Goal: Task Accomplishment & Management: Use online tool/utility

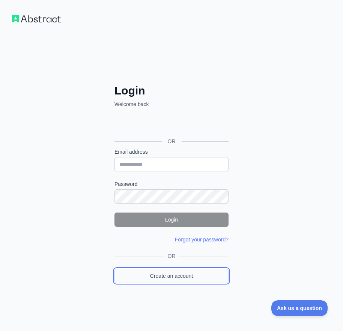
click at [184, 275] on link "Create an account" at bounding box center [172, 276] width 114 height 14
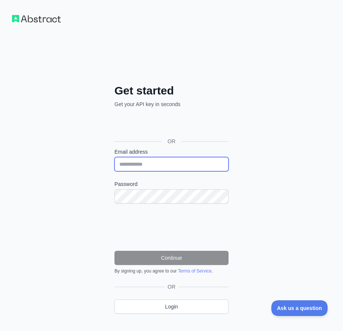
click at [151, 167] on input "Email address" at bounding box center [172, 164] width 114 height 14
paste input "**********"
type input "**********"
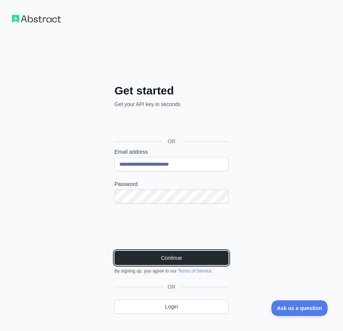
drag, startPoint x: 178, startPoint y: 261, endPoint x: 171, endPoint y: 246, distance: 17.0
click at [178, 261] on button "Continue" at bounding box center [172, 258] width 114 height 14
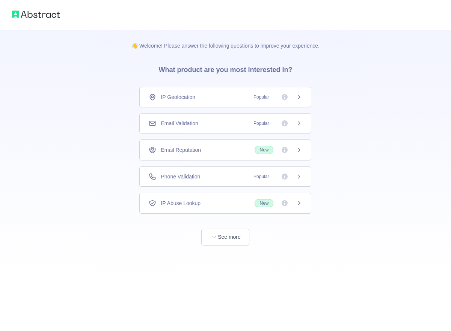
click at [171, 116] on div "Email Validation Popular" at bounding box center [225, 123] width 172 height 20
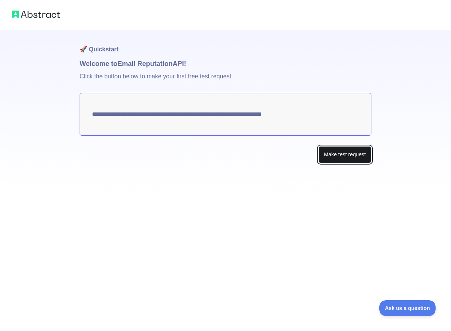
click at [347, 155] on button "Make test request" at bounding box center [344, 154] width 53 height 17
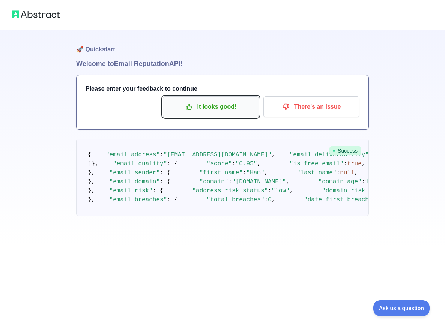
click at [210, 108] on p "It looks good!" at bounding box center [211, 107] width 85 height 13
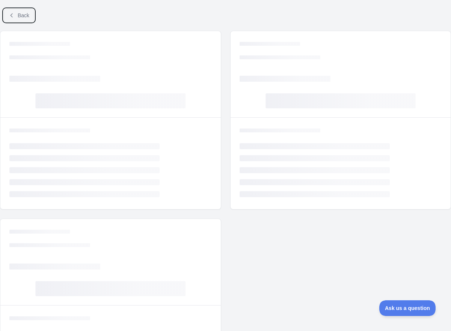
drag, startPoint x: 19, startPoint y: 14, endPoint x: 33, endPoint y: 21, distance: 16.1
click at [20, 14] on span "Back" at bounding box center [24, 15] width 12 height 6
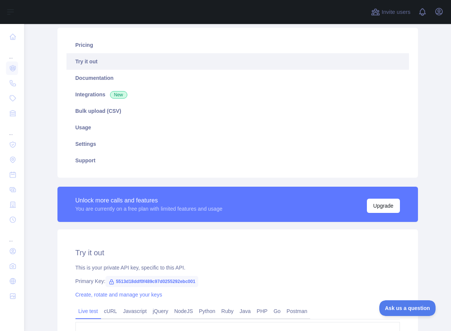
scroll to position [184, 0]
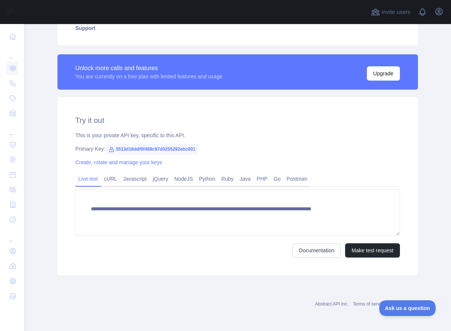
click at [164, 151] on span "5513d18ddf0f489c97d0255292ebc001" at bounding box center [151, 149] width 93 height 11
click at [165, 151] on span "5513d18ddf0f489c97d0255292ebc001" at bounding box center [151, 149] width 93 height 11
copy span "5513d18ddf0f489c97d0255292ebc001"
